Goal: Find specific page/section: Find specific page/section

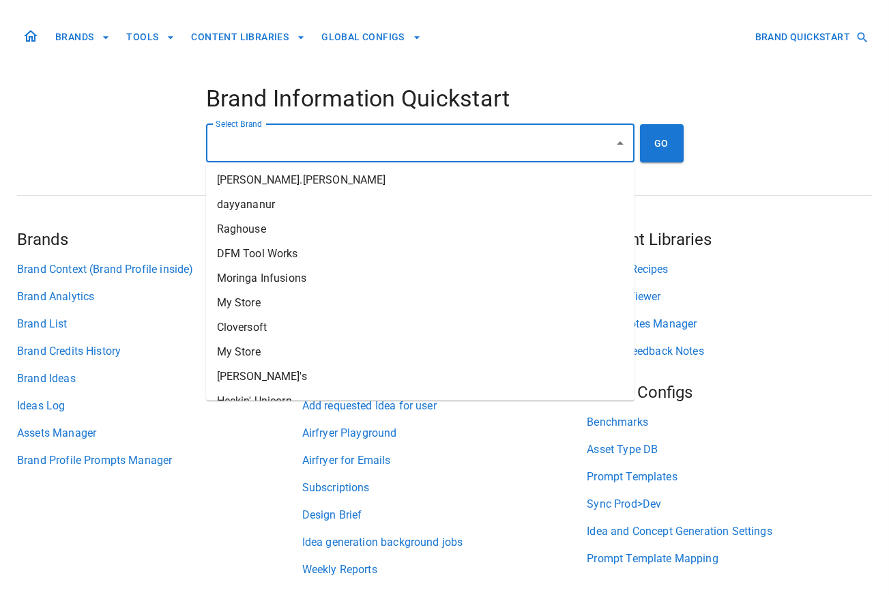
click at [372, 132] on input "Select Brand" at bounding box center [410, 143] width 396 height 26
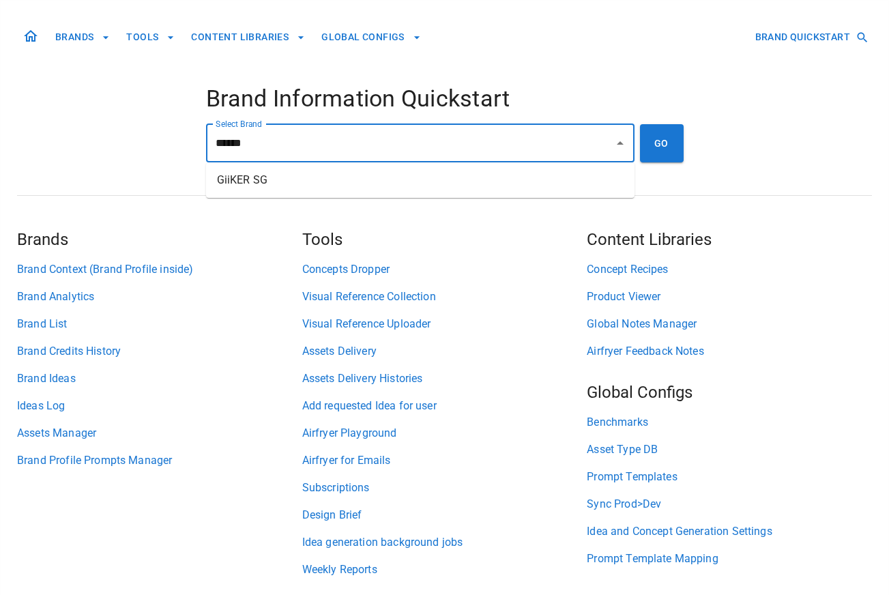
click at [426, 179] on li "GiiKER SG" at bounding box center [420, 180] width 428 height 25
type input "*********"
click at [660, 148] on button "GO" at bounding box center [662, 143] width 44 height 38
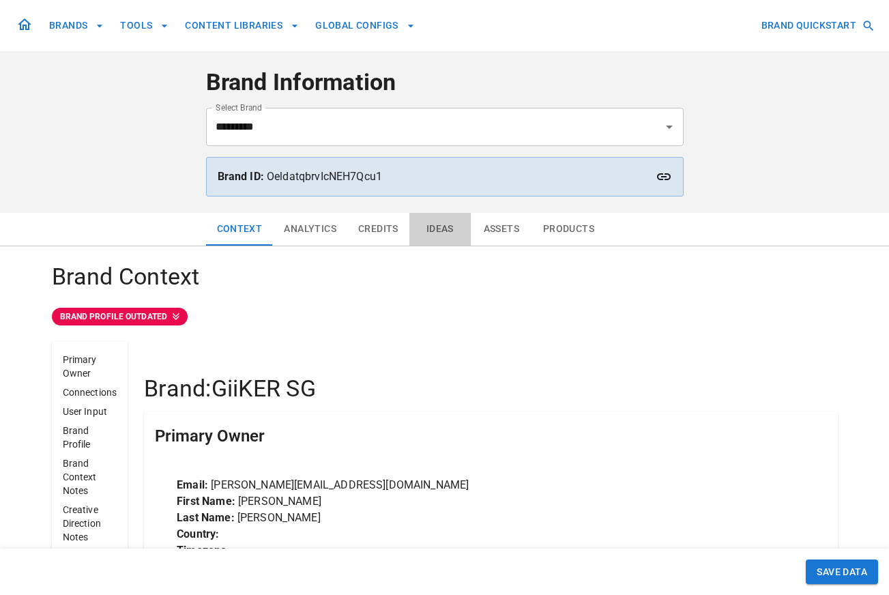
click at [445, 229] on button "Ideas" at bounding box center [439, 229] width 61 height 33
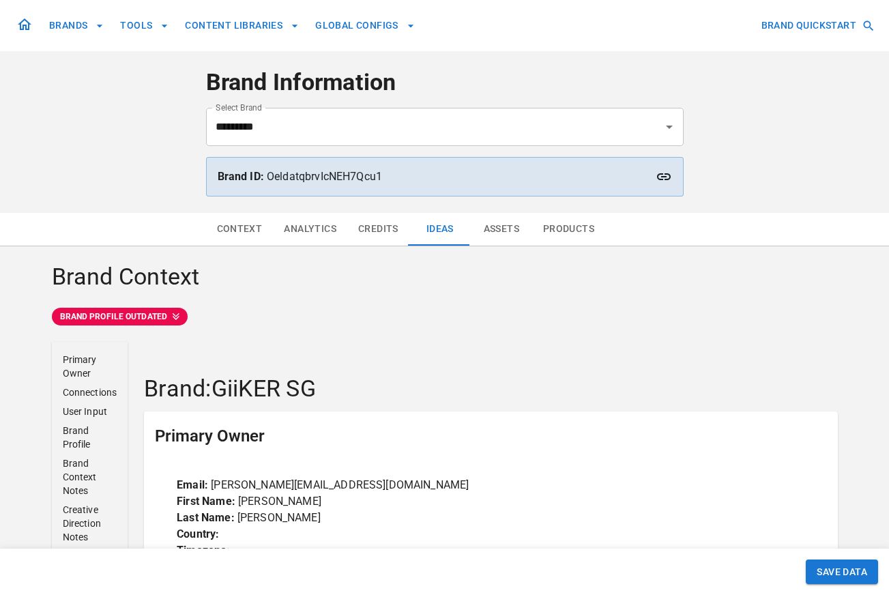
click at [502, 235] on button "Assets" at bounding box center [501, 229] width 61 height 33
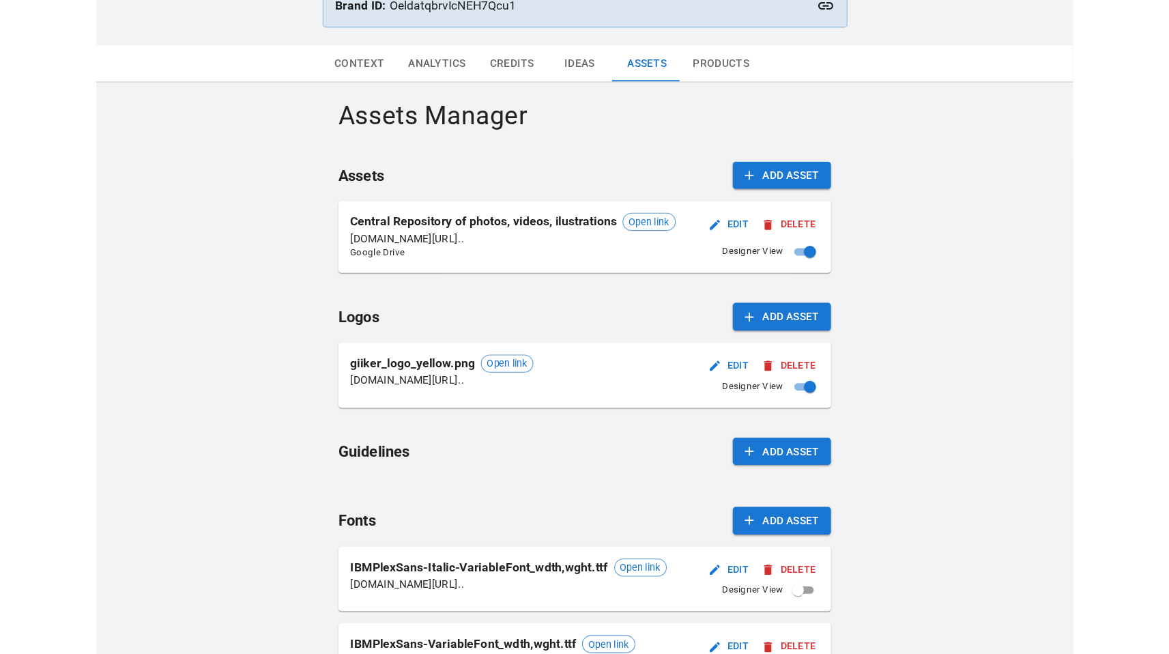
scroll to position [207, 0]
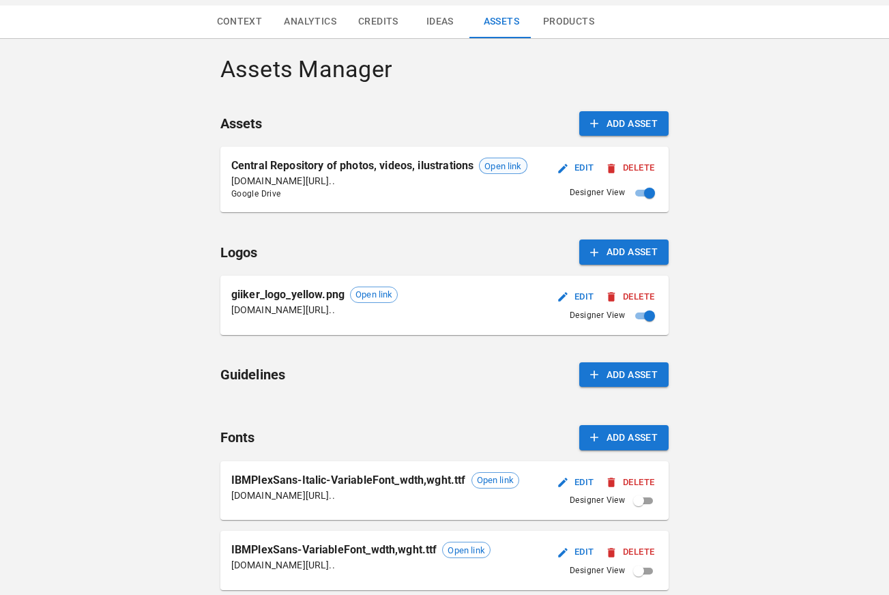
click at [502, 166] on span "Open link" at bounding box center [503, 167] width 46 height 14
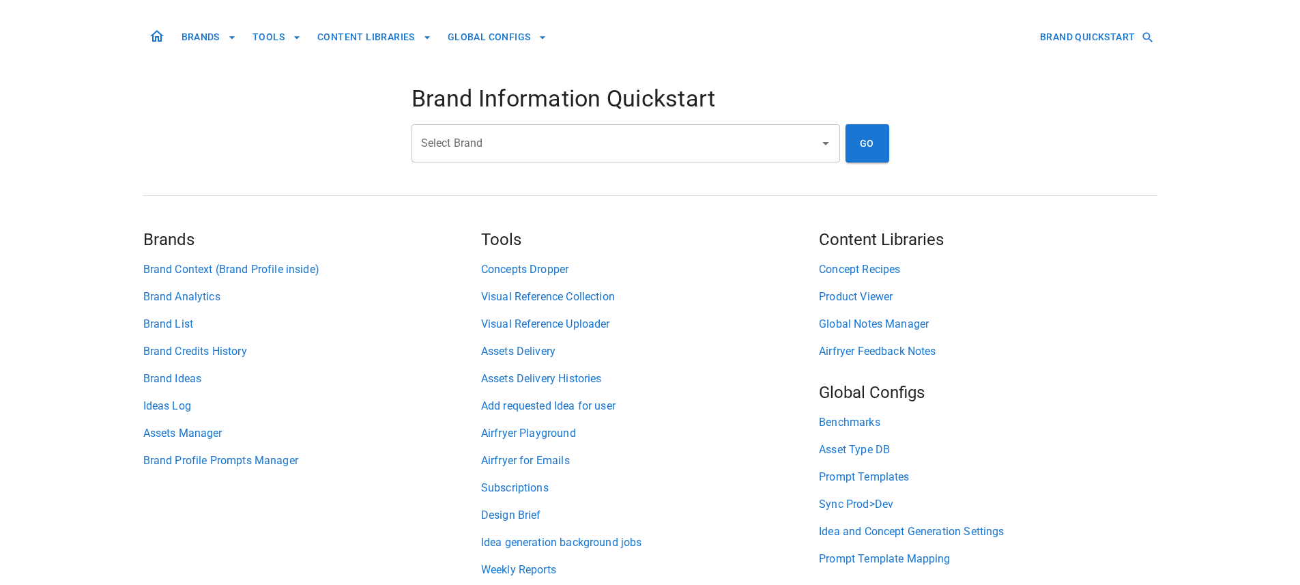
click at [566, 130] on input "Select Brand" at bounding box center [616, 143] width 396 height 26
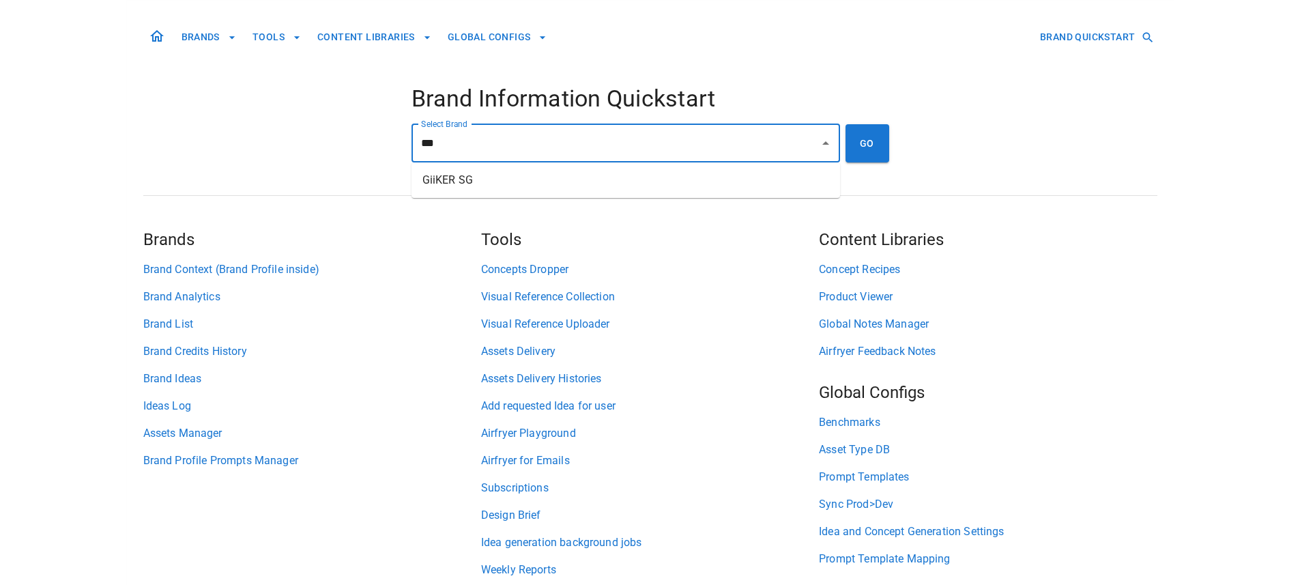
click at [551, 181] on li "GiiKER SG" at bounding box center [625, 180] width 428 height 25
type input "*********"
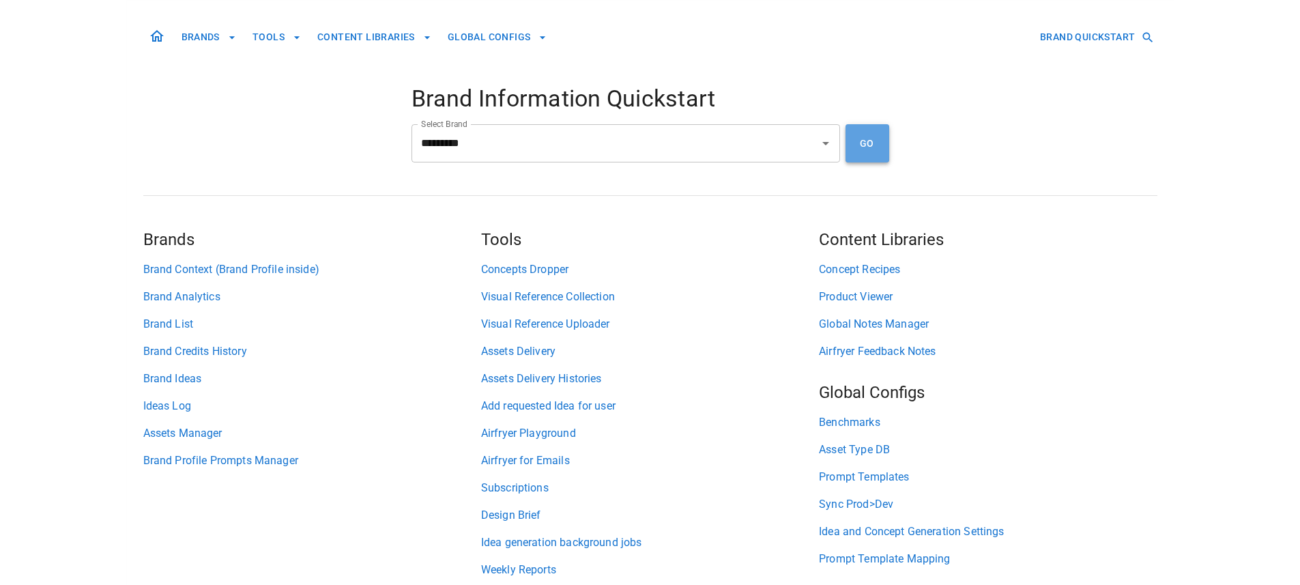
click at [866, 150] on button "GO" at bounding box center [867, 143] width 44 height 38
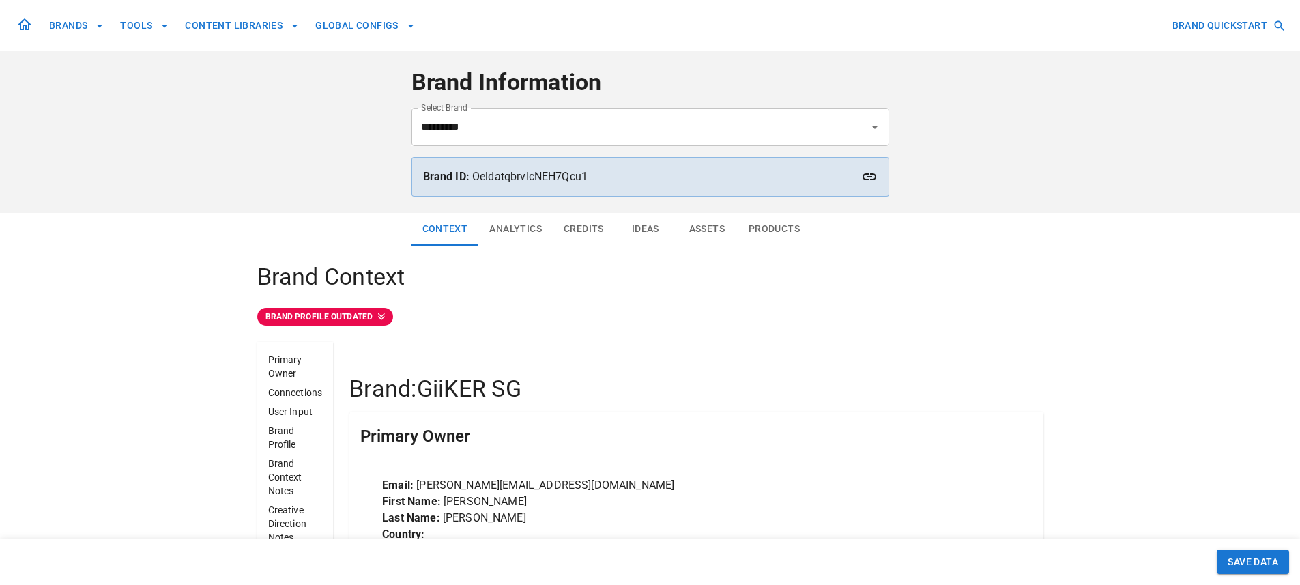
click at [700, 229] on button "Assets" at bounding box center [706, 229] width 61 height 33
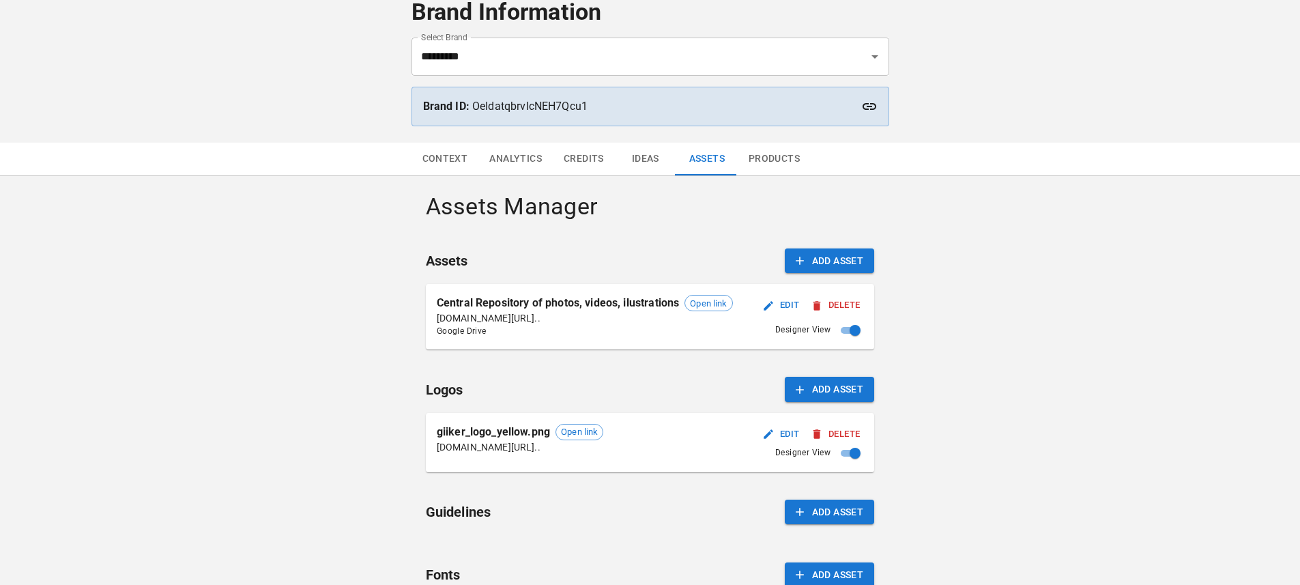
scroll to position [97, 0]
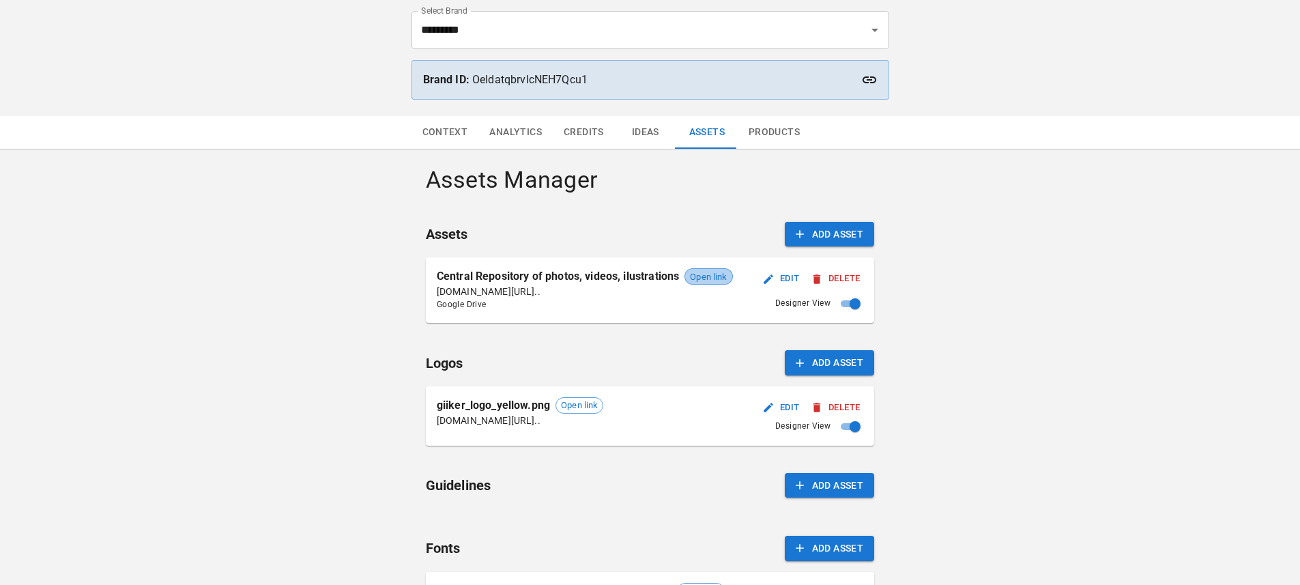
click at [711, 281] on span "Open link" at bounding box center [708, 277] width 46 height 14
